Goal: Communication & Community: Participate in discussion

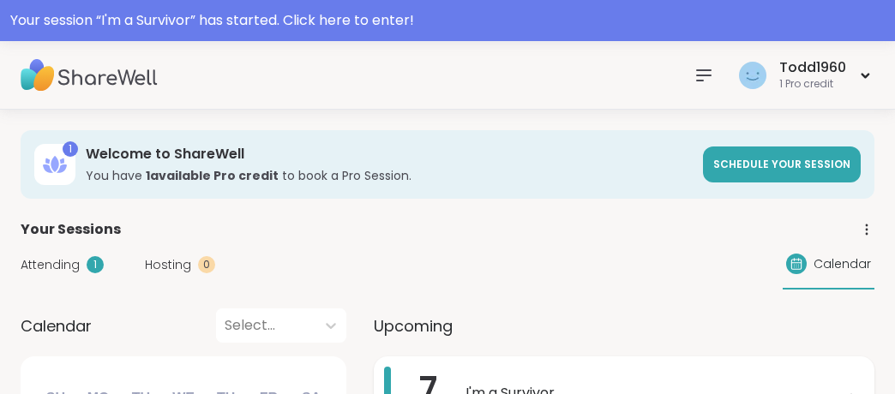
scroll to position [250, 0]
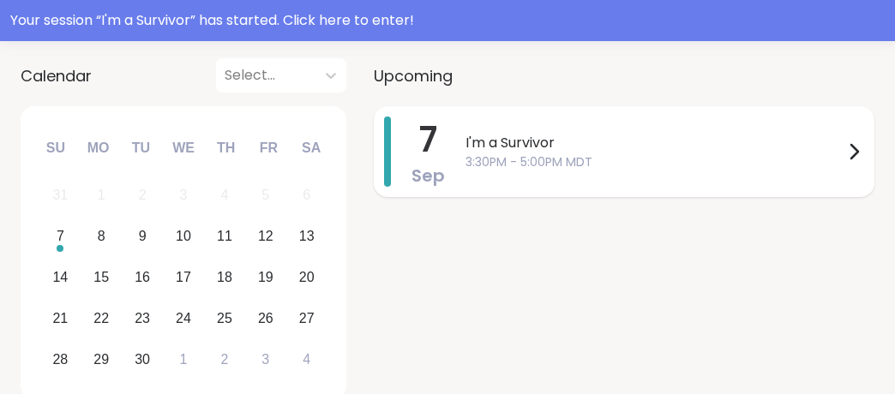
click at [548, 146] on span "I'm a Survivor" at bounding box center [654, 143] width 378 height 21
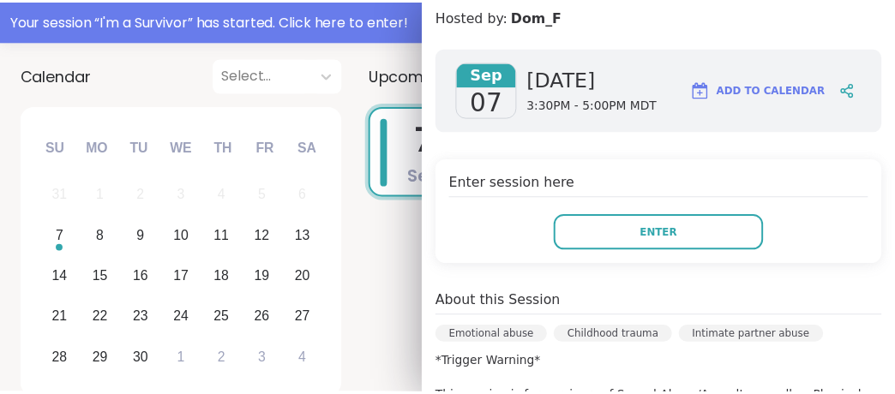
scroll to position [211, 0]
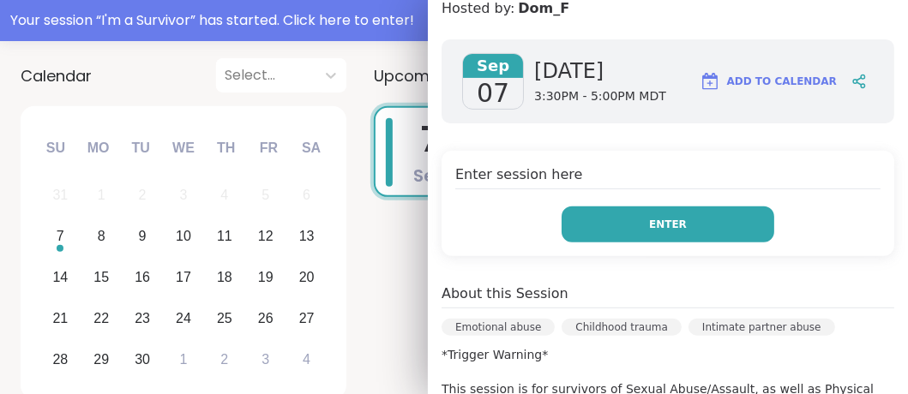
click at [706, 220] on button "Enter" at bounding box center [667, 225] width 213 height 36
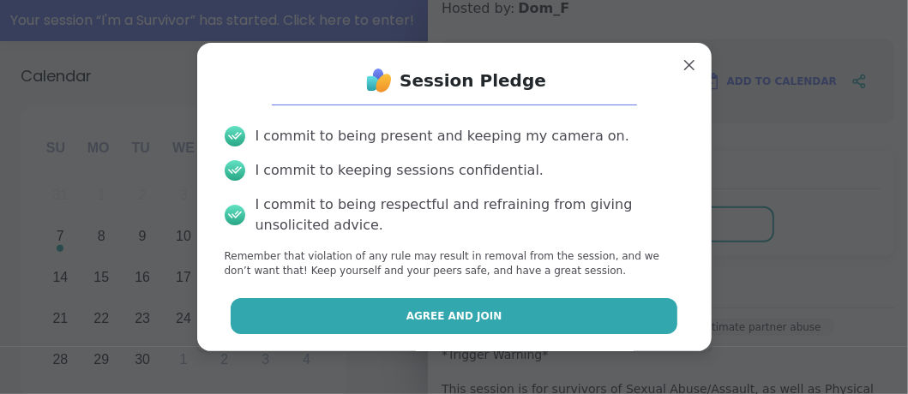
click at [429, 314] on span "Agree and Join" at bounding box center [454, 316] width 96 height 15
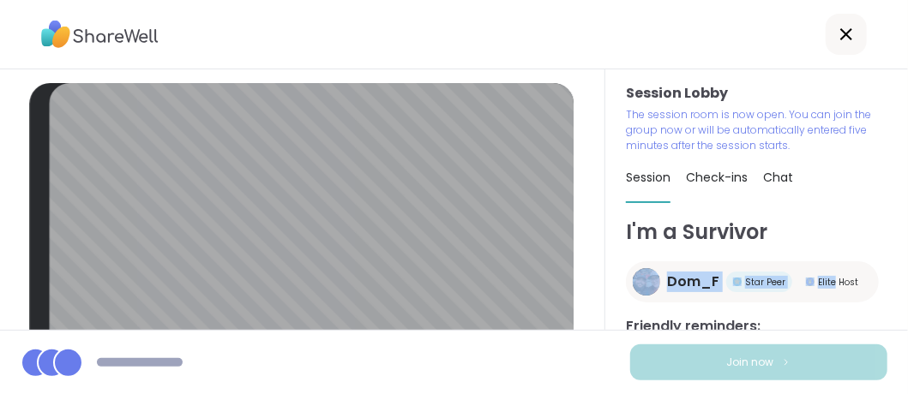
drag, startPoint x: 869, startPoint y: 233, endPoint x: 870, endPoint y: 259, distance: 25.7
click at [870, 259] on div "Session Lobby The session room is now open. You can join the group now or will …" at bounding box center [756, 199] width 303 height 261
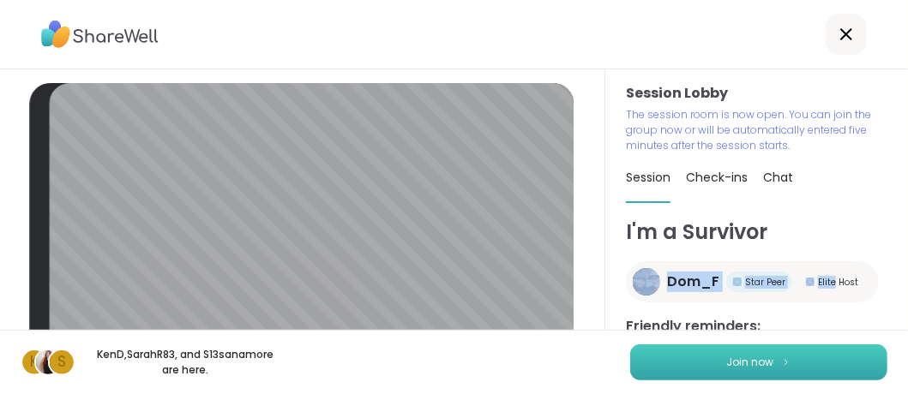
click at [750, 365] on span "Join now" at bounding box center [750, 362] width 47 height 15
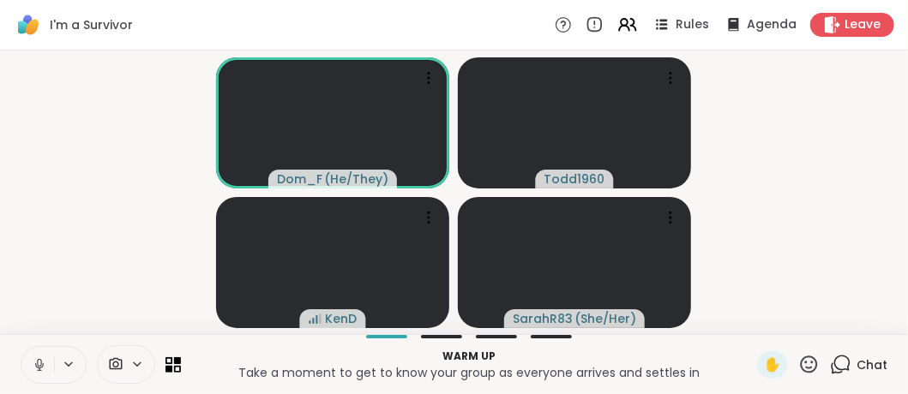
click at [32, 363] on icon at bounding box center [39, 364] width 15 height 15
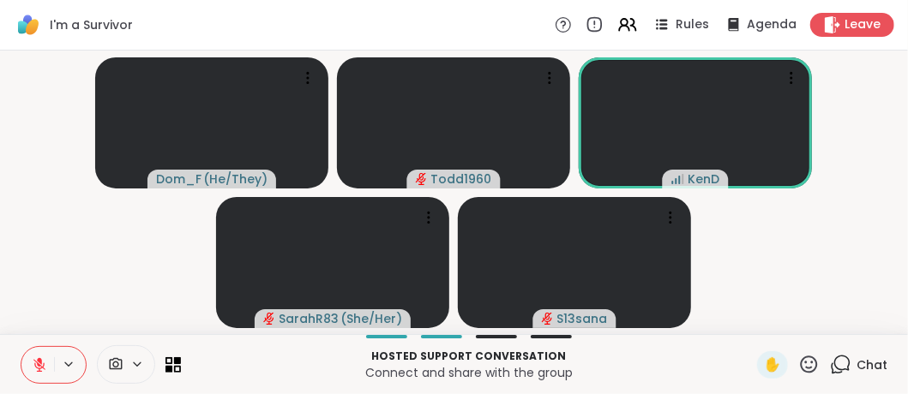
click at [46, 360] on icon at bounding box center [39, 364] width 15 height 15
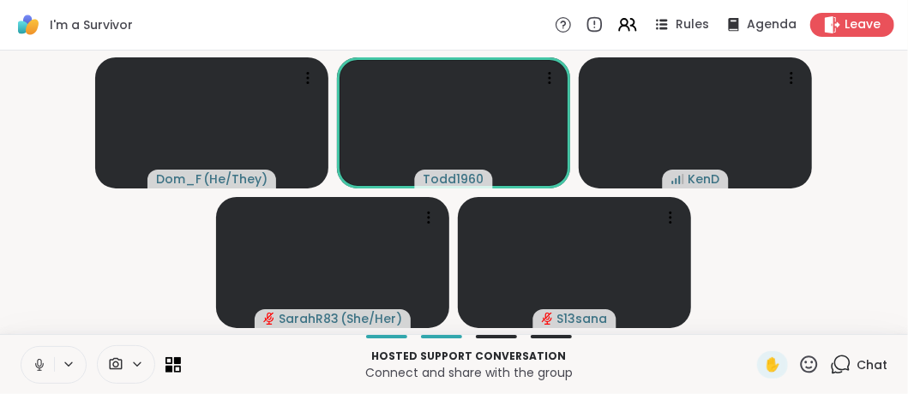
click at [42, 363] on icon at bounding box center [39, 364] width 15 height 15
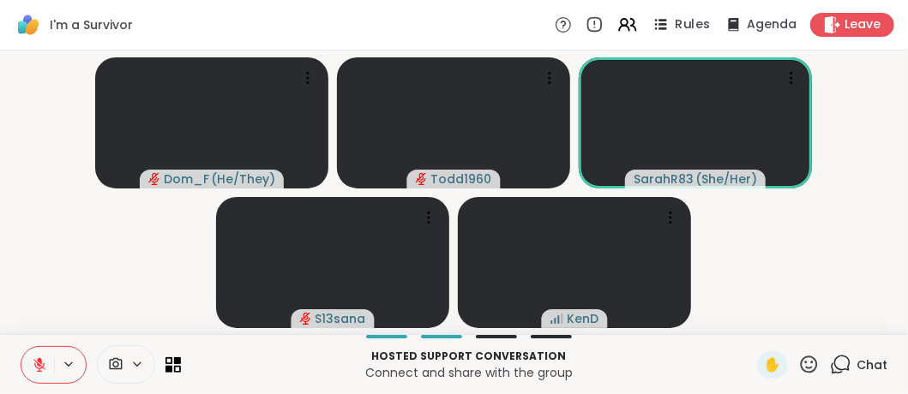
click at [665, 21] on div "Rules" at bounding box center [680, 24] width 60 height 21
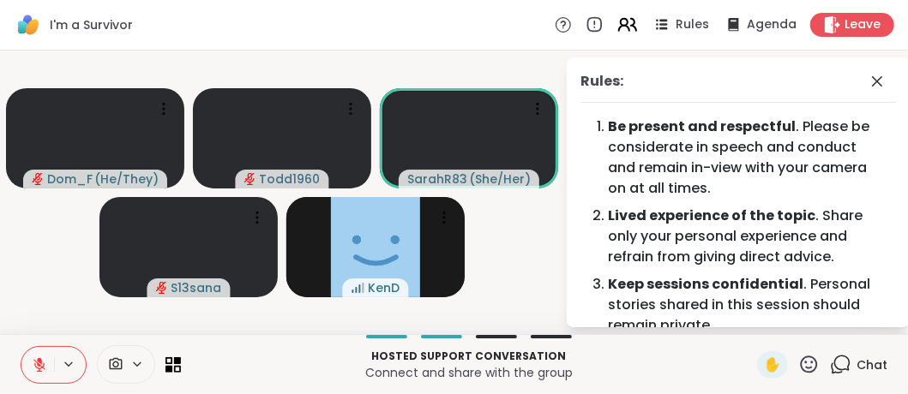
click at [620, 21] on icon at bounding box center [623, 22] width 7 height 7
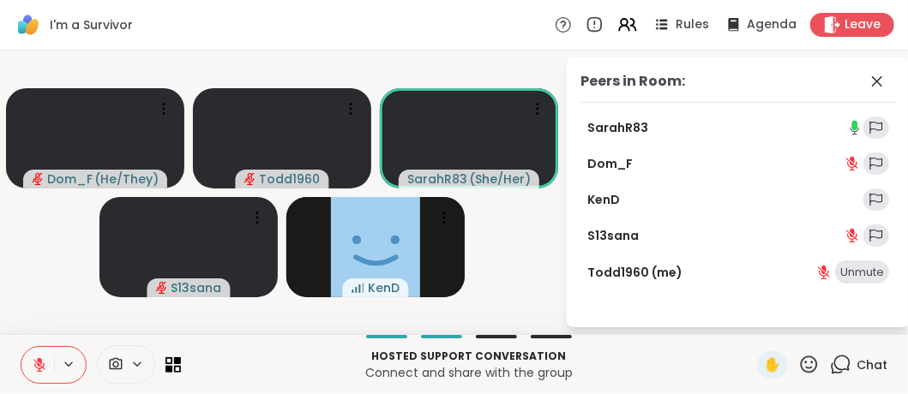
click at [855, 124] on icon at bounding box center [854, 125] width 5 height 9
click at [879, 80] on icon at bounding box center [876, 81] width 21 height 21
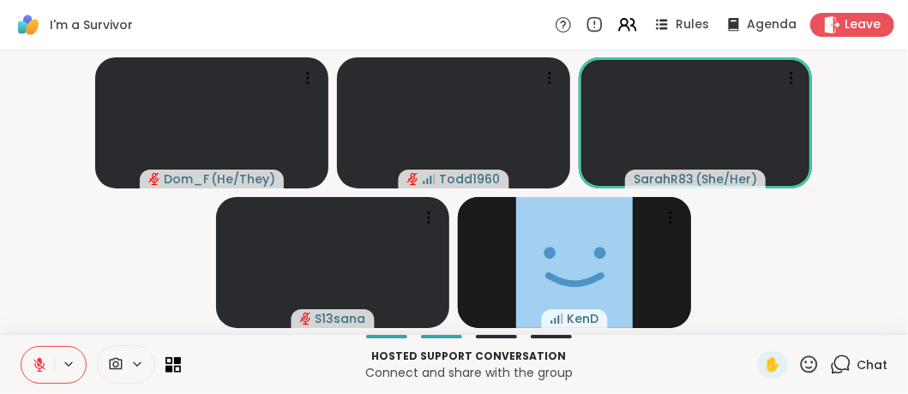
click at [833, 367] on icon at bounding box center [840, 364] width 21 height 21
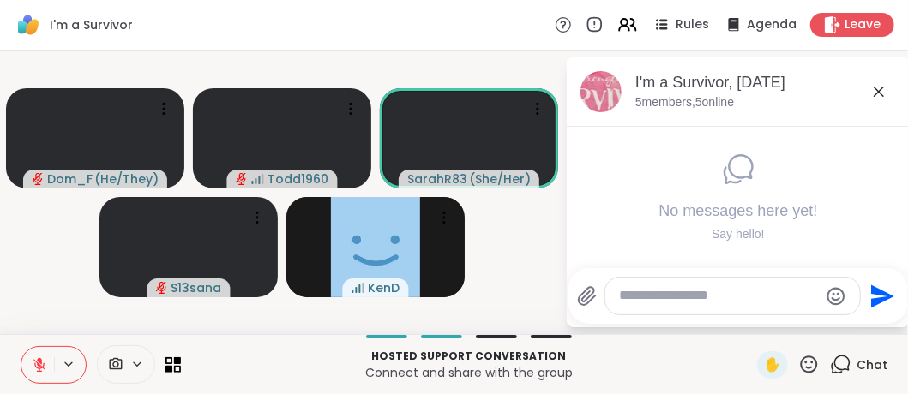
click at [711, 303] on textarea "Type your message" at bounding box center [719, 296] width 200 height 18
click at [621, 300] on textarea "**********" at bounding box center [720, 296] width 201 height 18
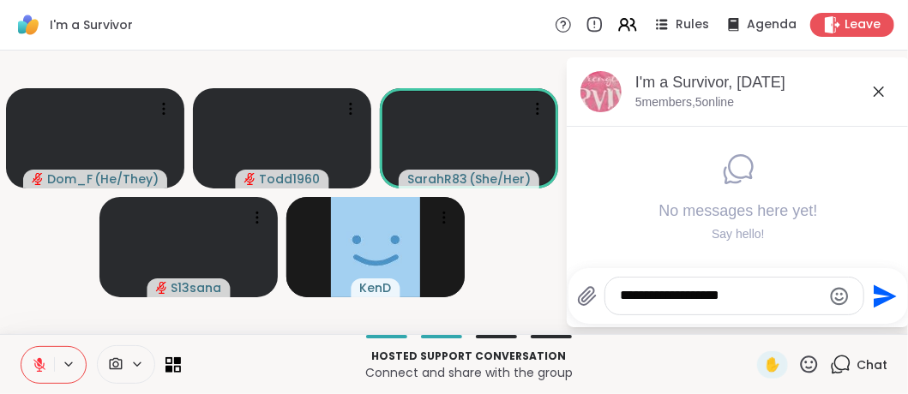
click at [624, 295] on textarea "**********" at bounding box center [720, 296] width 201 height 18
type textarea "**********"
click at [880, 297] on icon "Send" at bounding box center [882, 296] width 27 height 27
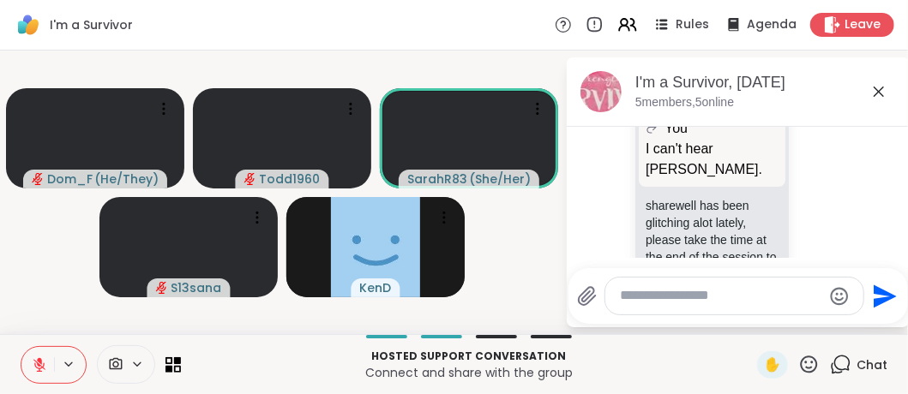
scroll to position [193, 0]
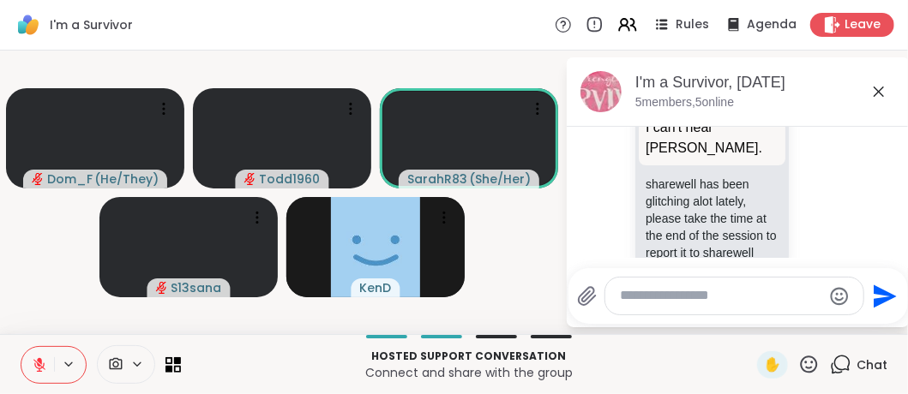
click at [668, 301] on textarea "Type your message" at bounding box center [720, 296] width 201 height 18
type textarea "******"
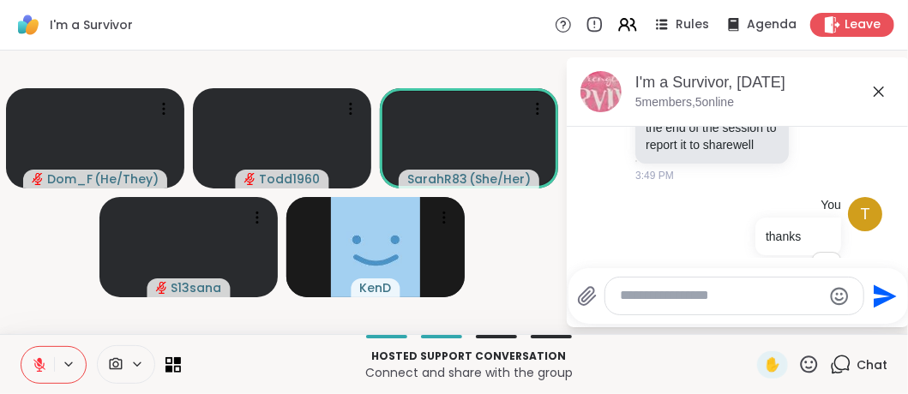
scroll to position [326, 0]
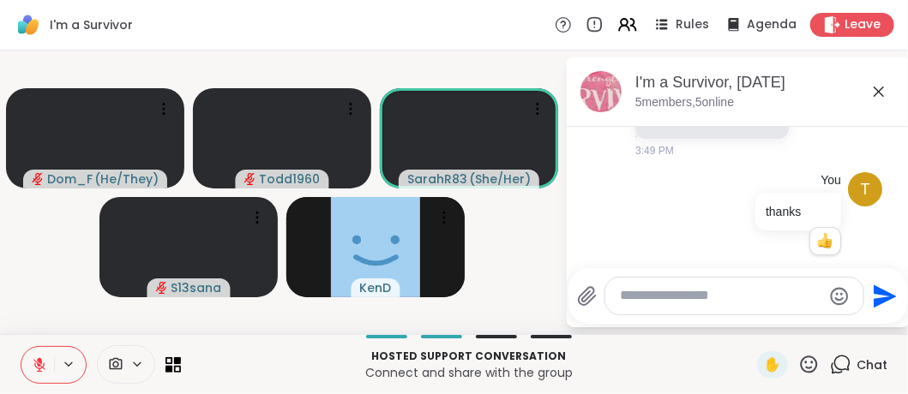
click at [46, 365] on icon at bounding box center [39, 364] width 15 height 15
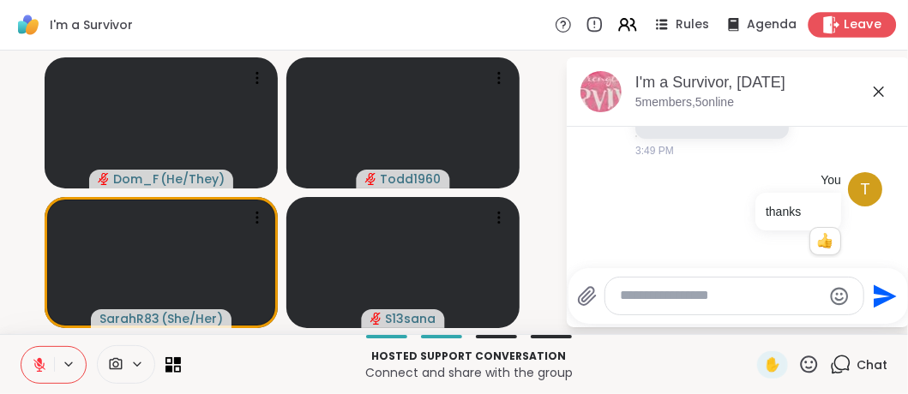
click at [823, 20] on icon at bounding box center [831, 24] width 18 height 18
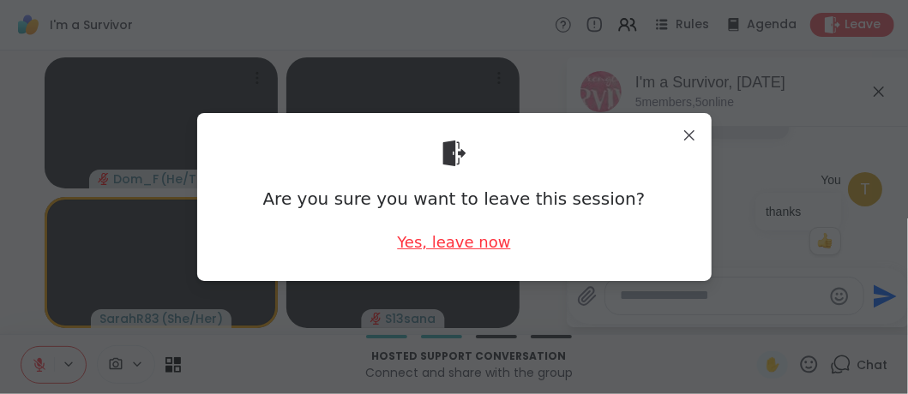
click at [456, 241] on div "Yes, leave now" at bounding box center [453, 241] width 113 height 21
